Goal: Navigation & Orientation: Find specific page/section

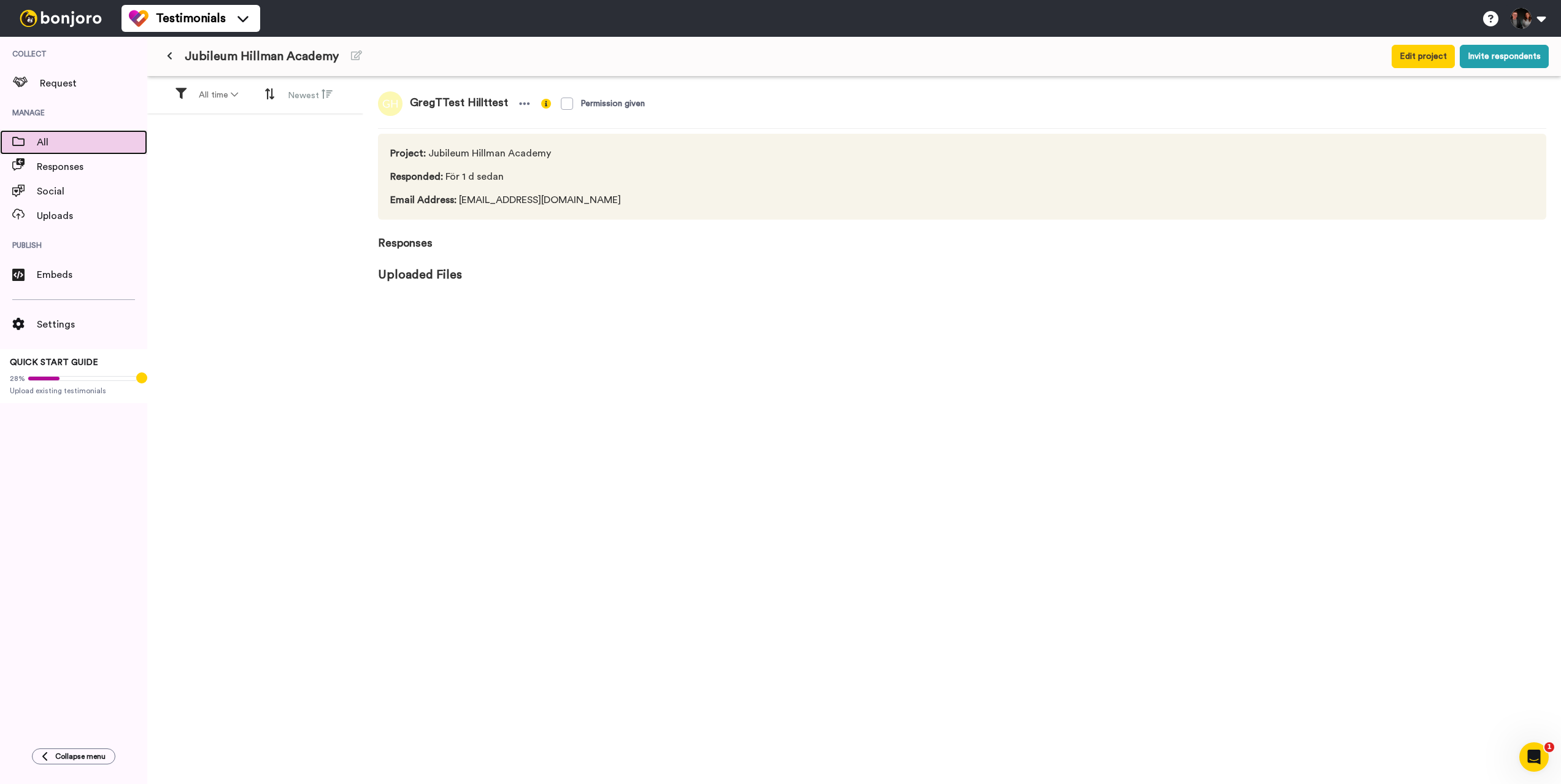
click at [41, 149] on span "All" at bounding box center [92, 142] width 111 height 15
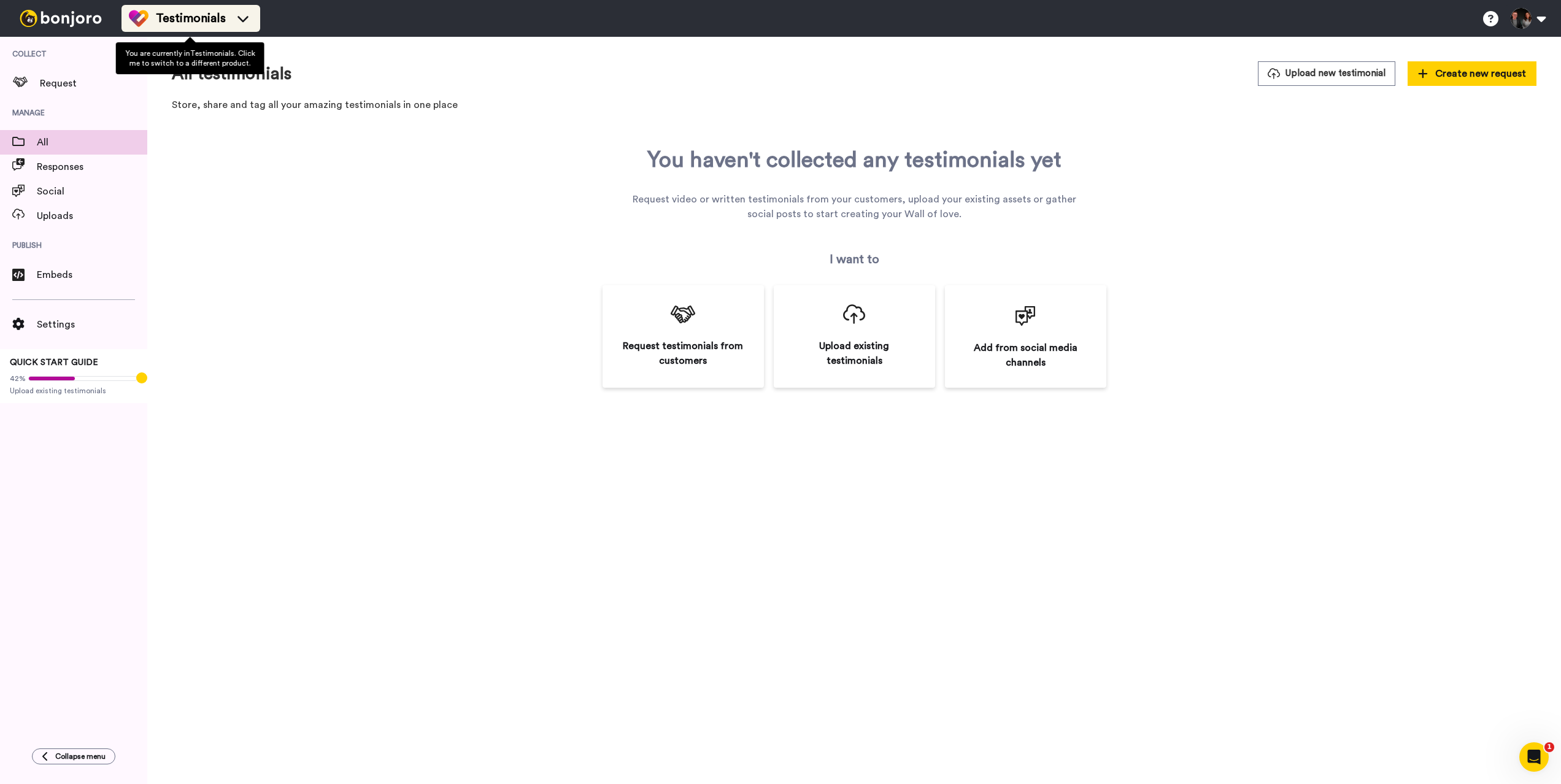
click at [231, 22] on div "Testimonials" at bounding box center [190, 18] width 124 height 19
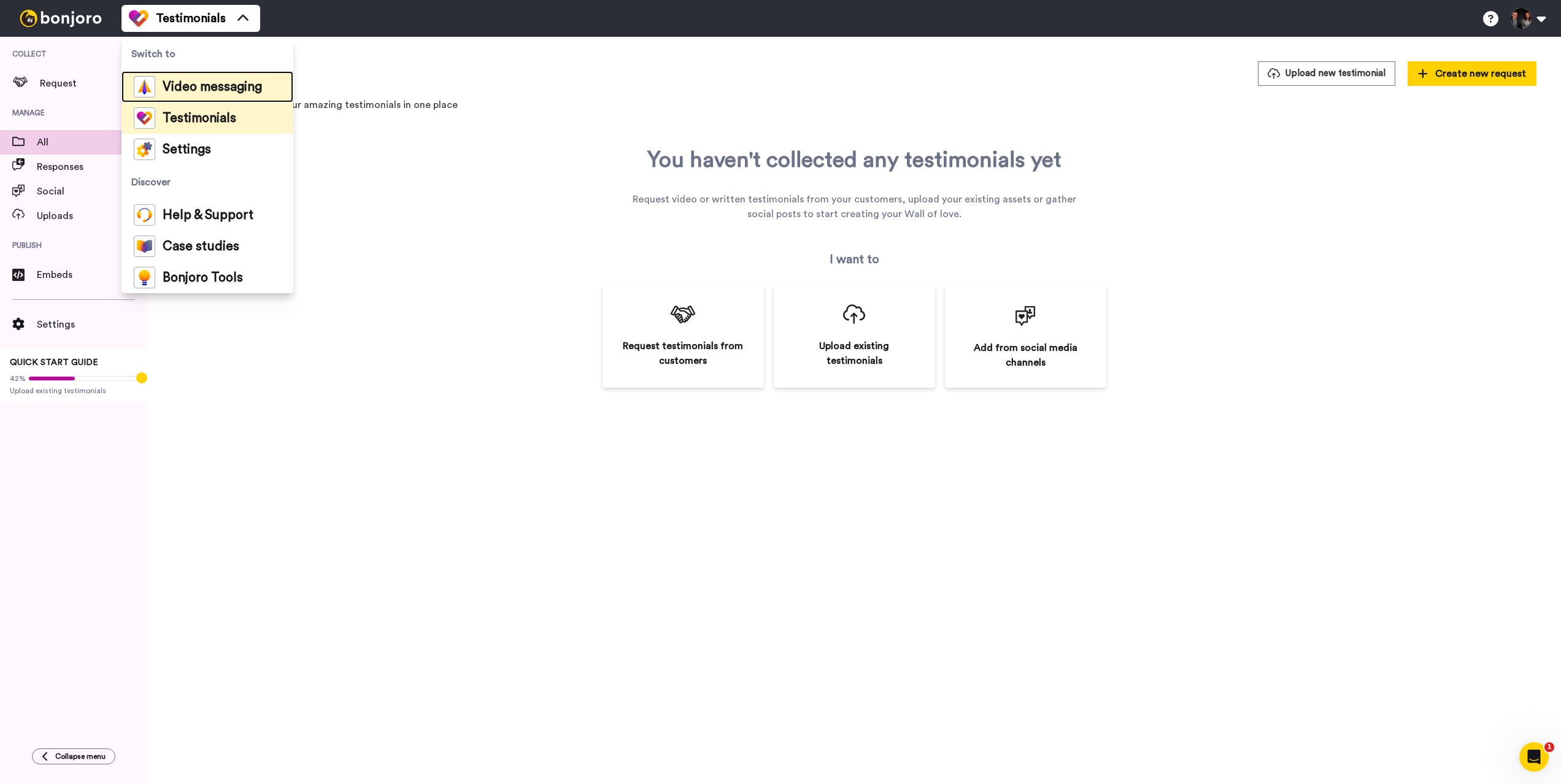
click at [228, 82] on span "Video messaging" at bounding box center [212, 87] width 99 height 12
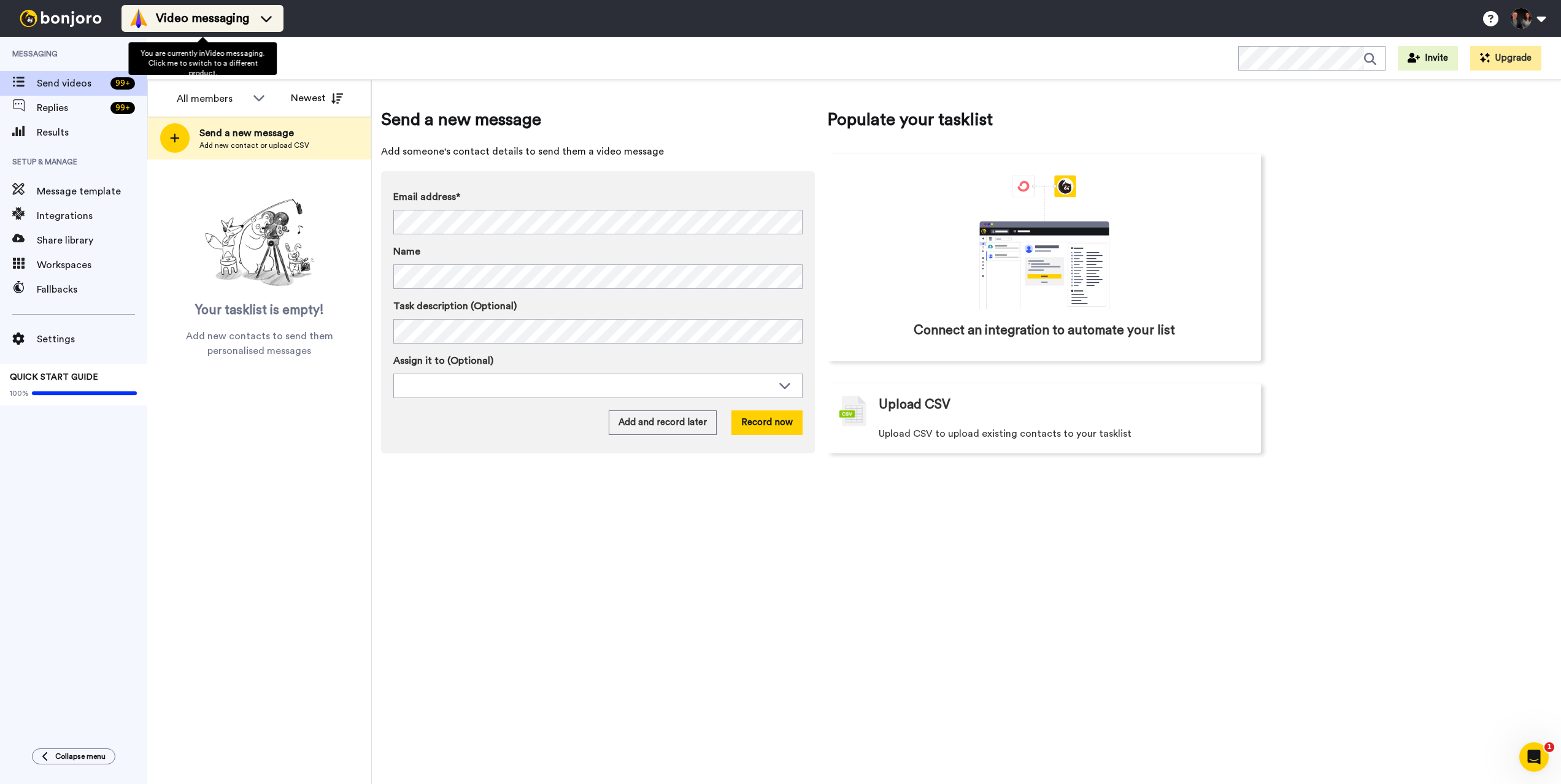
click at [224, 21] on span "Video messaging" at bounding box center [202, 18] width 93 height 18
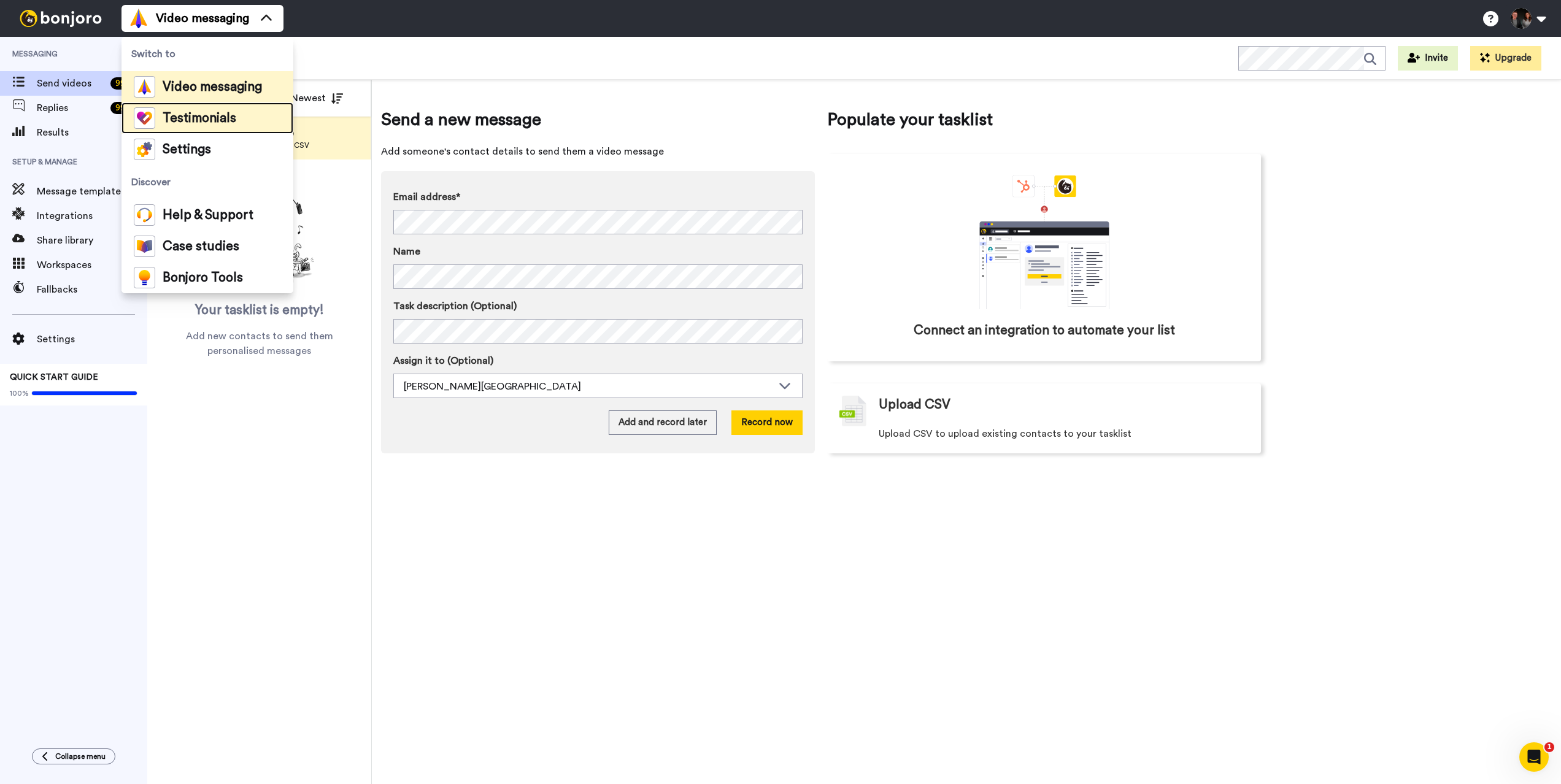
click at [202, 118] on span "Testimonials" at bounding box center [200, 119] width 74 height 12
